Goal: Book appointment/travel/reservation

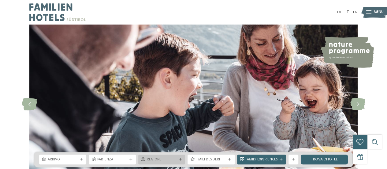
click at [181, 161] on div "Regione" at bounding box center [161, 159] width 47 height 10
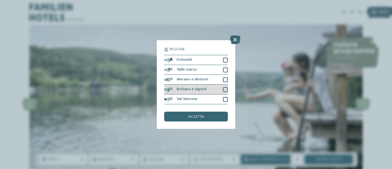
click at [227, 89] on div at bounding box center [225, 89] width 5 height 5
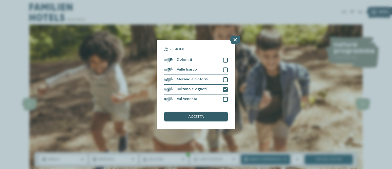
click at [208, 115] on div "accetta" at bounding box center [196, 116] width 64 height 10
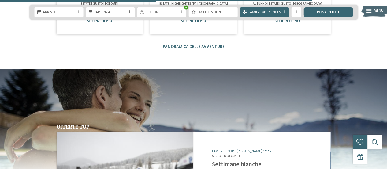
scroll to position [1856, 0]
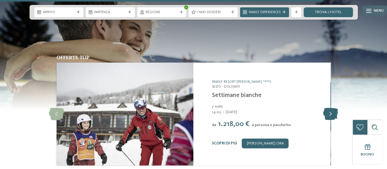
click at [333, 108] on icon at bounding box center [330, 114] width 15 height 12
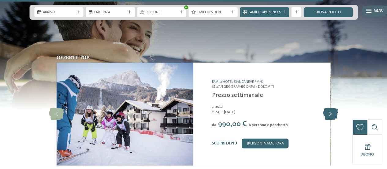
scroll to position [1856, 0]
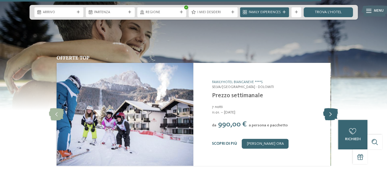
click at [334, 108] on icon at bounding box center [330, 114] width 15 height 12
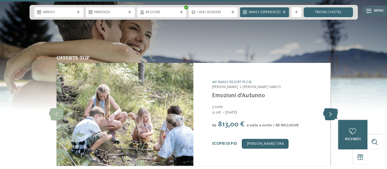
click at [334, 108] on icon at bounding box center [330, 114] width 15 height 12
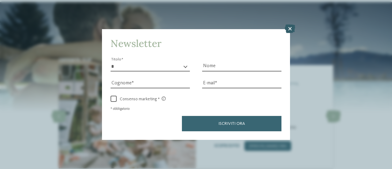
click at [290, 27] on icon at bounding box center [290, 28] width 10 height 9
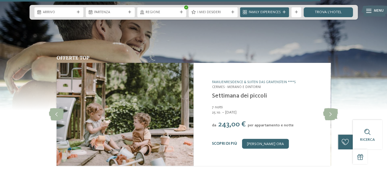
scroll to position [1855, 0]
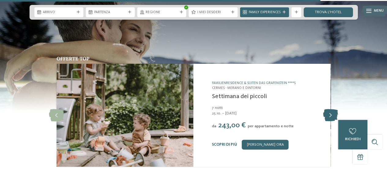
click at [331, 109] on icon at bounding box center [330, 115] width 15 height 12
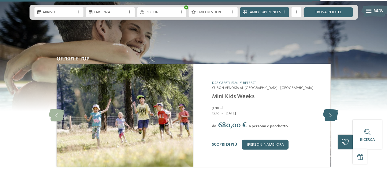
click at [331, 109] on icon at bounding box center [330, 115] width 15 height 12
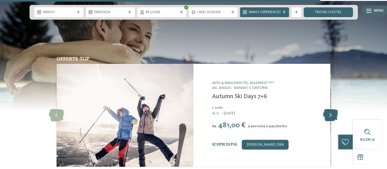
click at [331, 109] on icon at bounding box center [330, 115] width 15 height 12
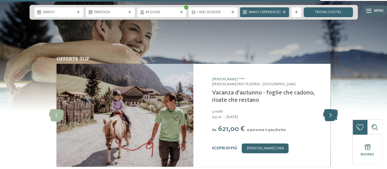
click at [331, 109] on icon at bounding box center [330, 115] width 15 height 12
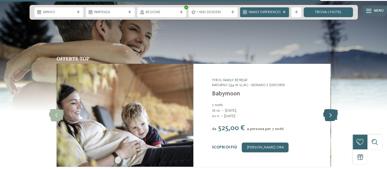
click at [331, 109] on icon at bounding box center [330, 115] width 15 height 12
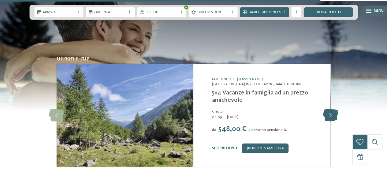
click at [331, 109] on icon at bounding box center [330, 115] width 15 height 12
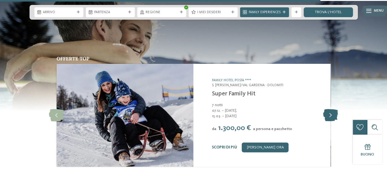
click at [329, 109] on icon at bounding box center [330, 115] width 15 height 12
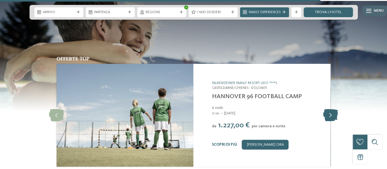
click at [329, 109] on icon at bounding box center [330, 115] width 15 height 12
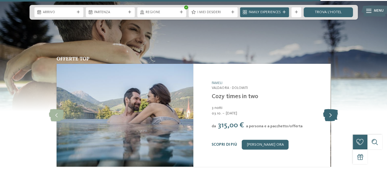
click at [329, 109] on icon at bounding box center [330, 115] width 15 height 12
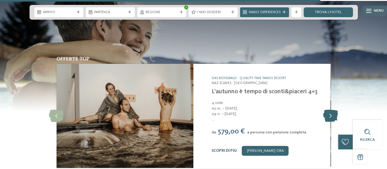
click at [329, 110] on icon at bounding box center [330, 116] width 15 height 12
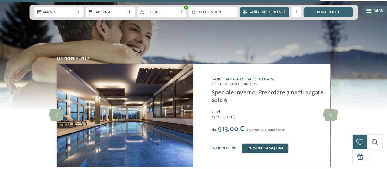
click at [261, 143] on link "[PERSON_NAME] ora" at bounding box center [265, 148] width 47 height 10
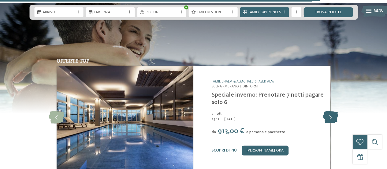
click at [332, 111] on icon at bounding box center [330, 117] width 15 height 12
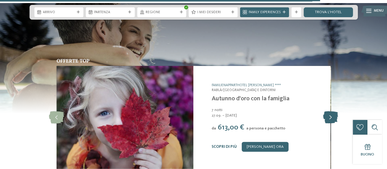
click at [332, 111] on icon at bounding box center [330, 117] width 15 height 12
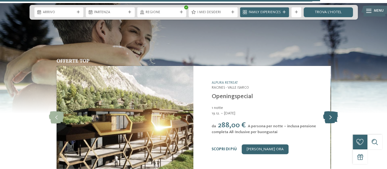
click at [332, 111] on icon at bounding box center [330, 117] width 15 height 12
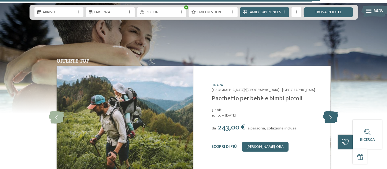
click at [332, 111] on icon at bounding box center [330, 117] width 15 height 12
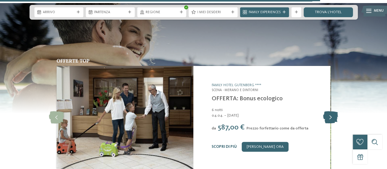
click at [332, 111] on icon at bounding box center [330, 117] width 15 height 12
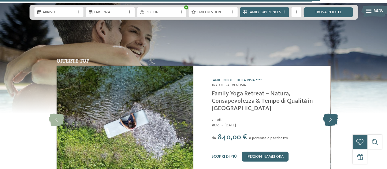
click at [331, 114] on icon at bounding box center [330, 120] width 15 height 12
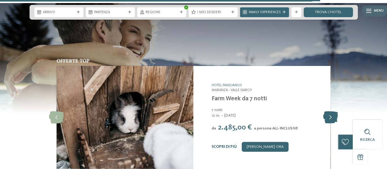
click at [331, 111] on icon at bounding box center [330, 117] width 15 height 12
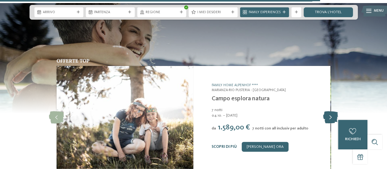
click at [331, 111] on icon at bounding box center [330, 117] width 15 height 12
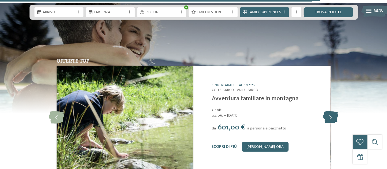
click at [331, 111] on icon at bounding box center [330, 117] width 15 height 12
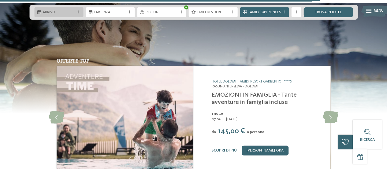
click at [74, 11] on span "Arrivo" at bounding box center [59, 12] width 32 height 5
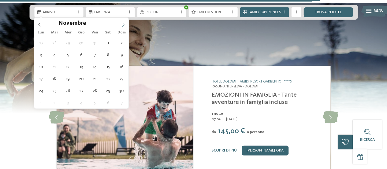
click at [122, 25] on icon at bounding box center [123, 25] width 4 height 4
type input "****"
click at [123, 25] on icon at bounding box center [123, 25] width 4 height 4
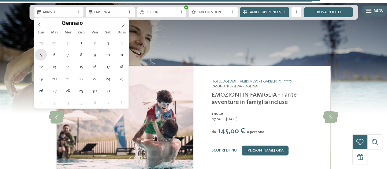
type div "05.01.2026"
type input "****"
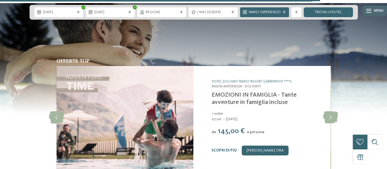
click at [41, 58] on div "Offerte top slide 24 of 25 Movi Family Apart-Hotel Corvara – Alta Badia - Dolom…" at bounding box center [193, 117] width 333 height 119
click at [339, 86] on div "Offerte top slide 24 of 25 Movi Family Apart-Hotel Corvara – Alta Badia - Dolom…" at bounding box center [193, 117] width 333 height 119
click at [331, 111] on icon at bounding box center [330, 117] width 15 height 12
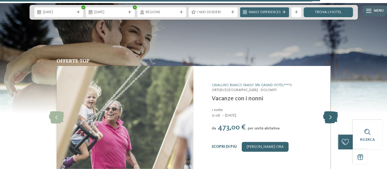
click at [331, 111] on icon at bounding box center [330, 117] width 15 height 12
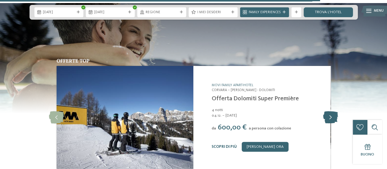
click at [331, 111] on icon at bounding box center [330, 117] width 15 height 12
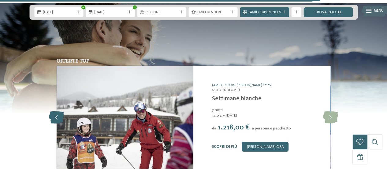
click at [58, 111] on icon at bounding box center [56, 117] width 15 height 12
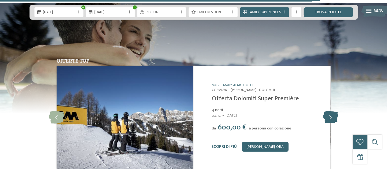
click at [330, 111] on icon at bounding box center [330, 117] width 15 height 12
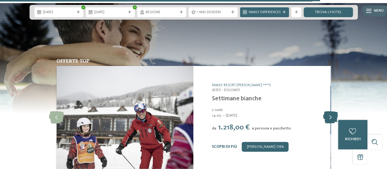
click at [330, 111] on icon at bounding box center [330, 117] width 15 height 12
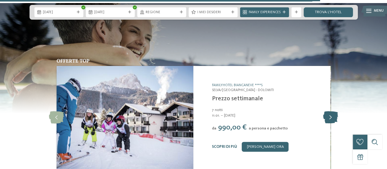
click at [330, 111] on icon at bounding box center [330, 117] width 15 height 12
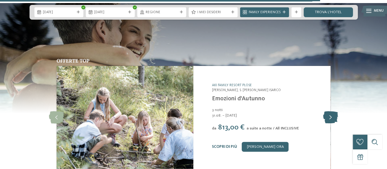
click at [330, 111] on icon at bounding box center [330, 117] width 15 height 12
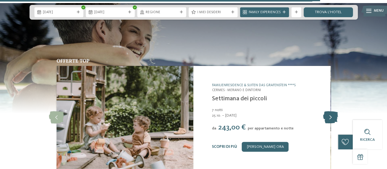
click at [331, 111] on icon at bounding box center [330, 117] width 15 height 12
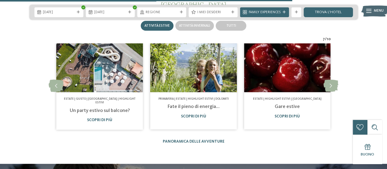
scroll to position [1691, 0]
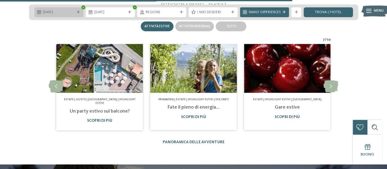
click at [77, 9] on div "05.01.2026" at bounding box center [58, 12] width 49 height 10
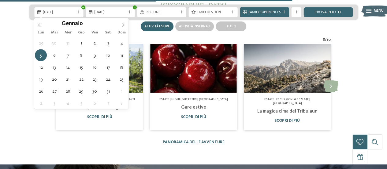
type div "08.01.2026"
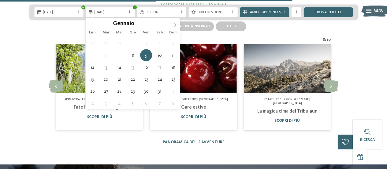
type div "09.01.2026"
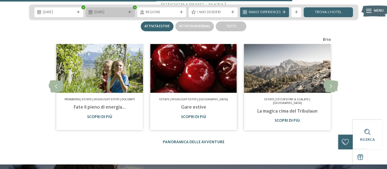
click at [124, 13] on span "09.01.2026" at bounding box center [110, 12] width 32 height 5
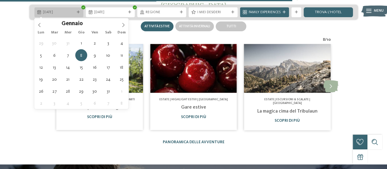
click at [66, 11] on span "08.01.2026" at bounding box center [59, 12] width 32 height 5
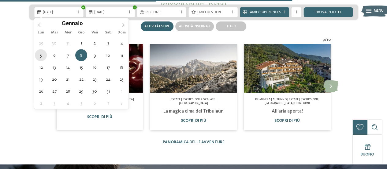
type div "05.01.2026"
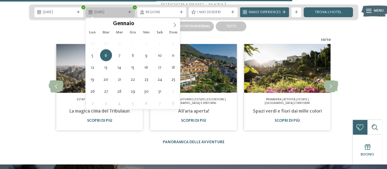
click at [126, 11] on span "06.01.2026" at bounding box center [110, 12] width 32 height 5
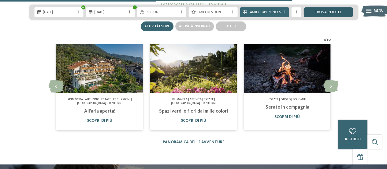
click at [344, 11] on link "trova l’hotel" at bounding box center [328, 12] width 49 height 10
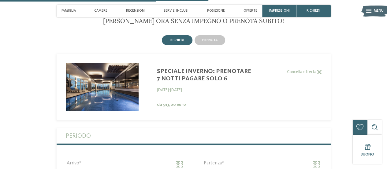
scroll to position [1149, 0]
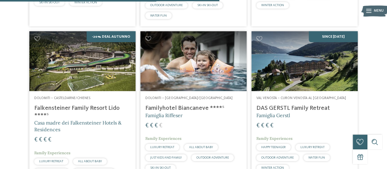
scroll to position [615, 0]
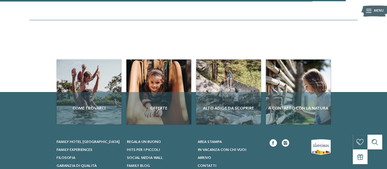
scroll to position [971, 0]
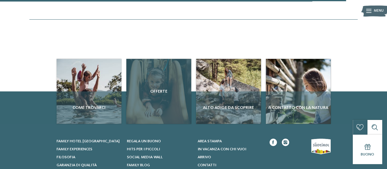
click at [171, 98] on div "Offerte" at bounding box center [158, 91] width 65 height 65
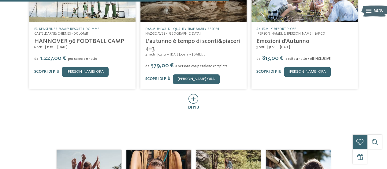
scroll to position [292, 0]
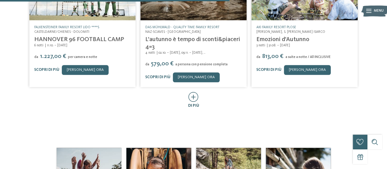
click at [193, 92] on icon at bounding box center [194, 97] width 10 height 10
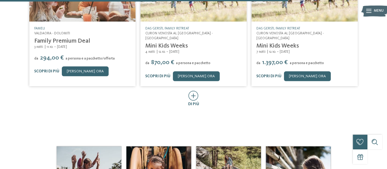
scroll to position [551, 0]
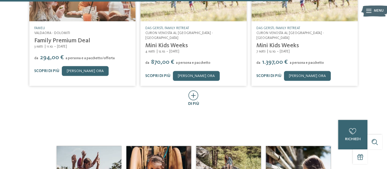
click at [191, 102] on span "di più" at bounding box center [193, 104] width 11 height 4
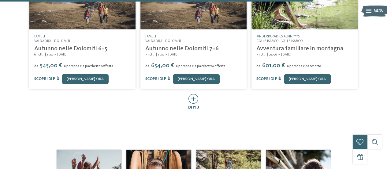
scroll to position [811, 0]
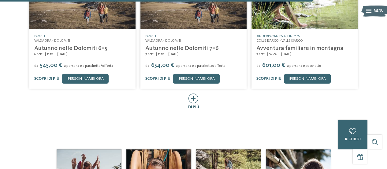
click at [195, 93] on icon at bounding box center [194, 98] width 10 height 10
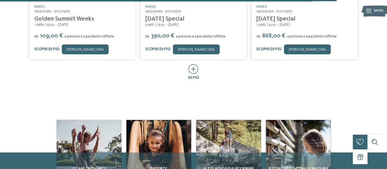
scroll to position [1089, 0]
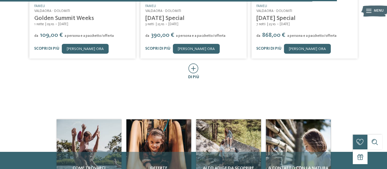
click at [193, 63] on icon at bounding box center [194, 68] width 10 height 10
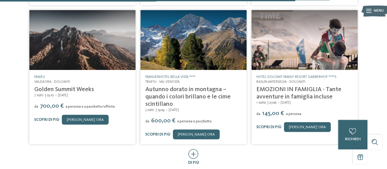
scroll to position [1282, 0]
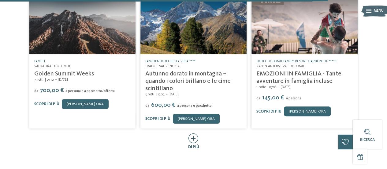
click at [192, 133] on icon at bounding box center [194, 138] width 10 height 10
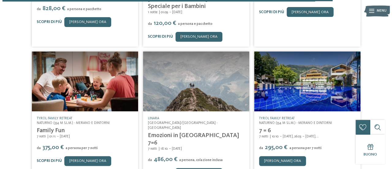
scroll to position [1519, 0]
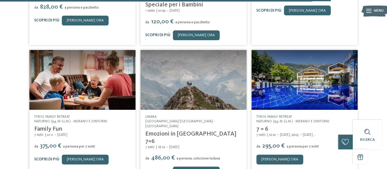
click at [305, 50] on img at bounding box center [305, 80] width 106 height 60
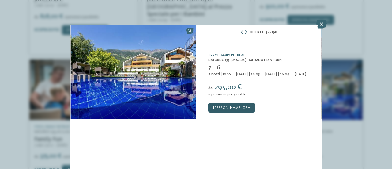
click at [244, 103] on link "[PERSON_NAME] ora" at bounding box center [231, 108] width 47 height 10
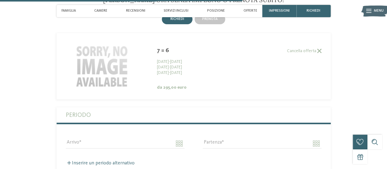
scroll to position [1045, 0]
